Goal: Task Accomplishment & Management: Complete application form

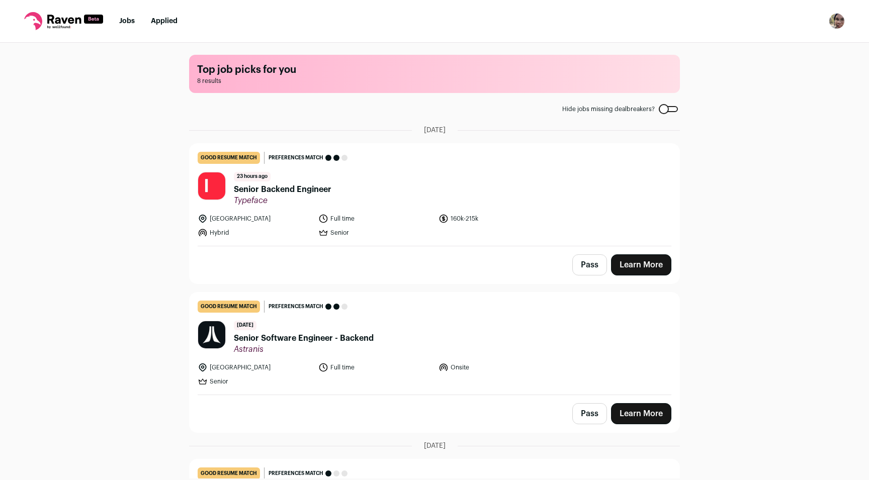
click at [320, 188] on span "Senior Backend Engineer" at bounding box center [283, 190] width 98 height 12
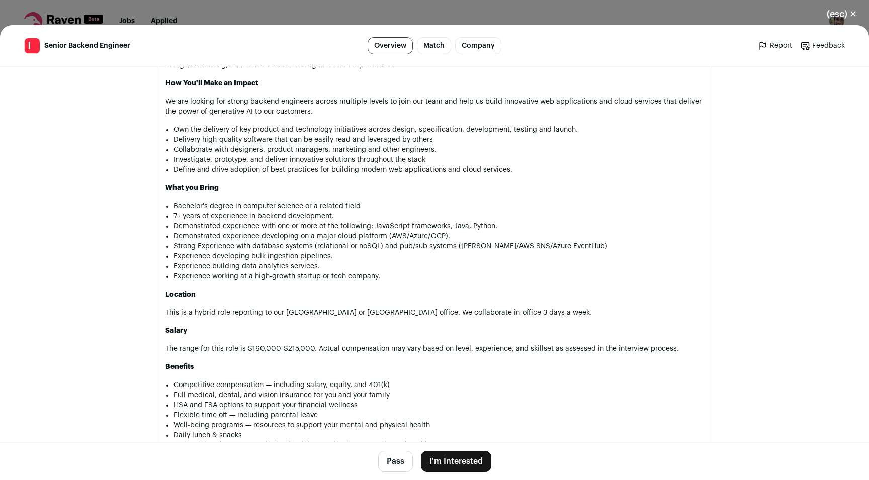
scroll to position [586, 0]
click at [459, 460] on button "I'm Interested" at bounding box center [456, 461] width 70 height 21
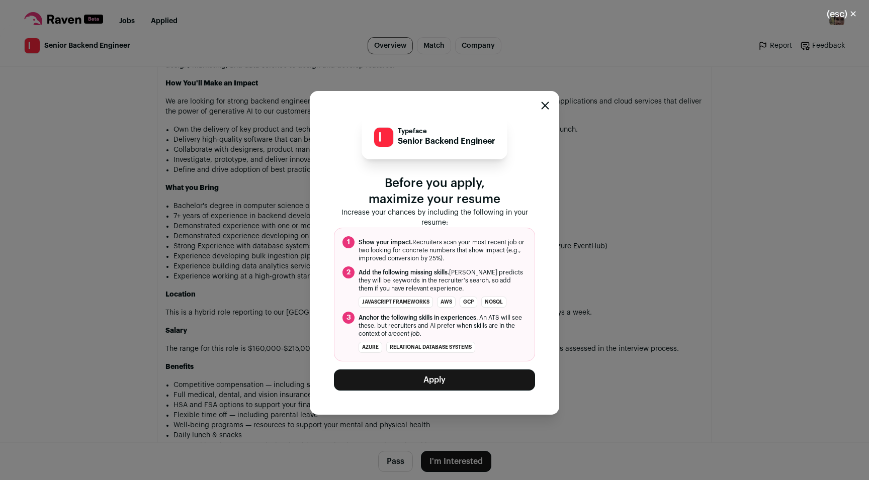
click at [451, 372] on button "Apply" at bounding box center [434, 380] width 201 height 21
